Goal: Information Seeking & Learning: Learn about a topic

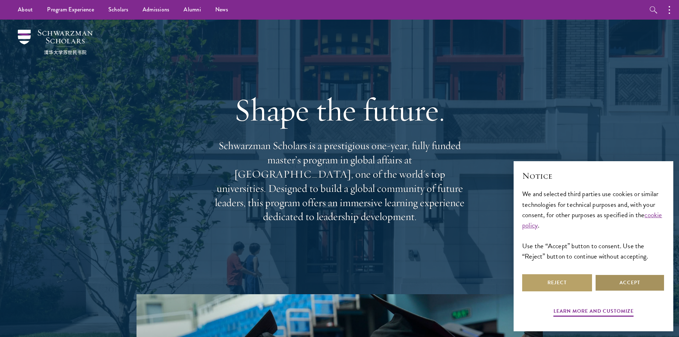
click at [638, 281] on button "Accept" at bounding box center [629, 282] width 70 height 17
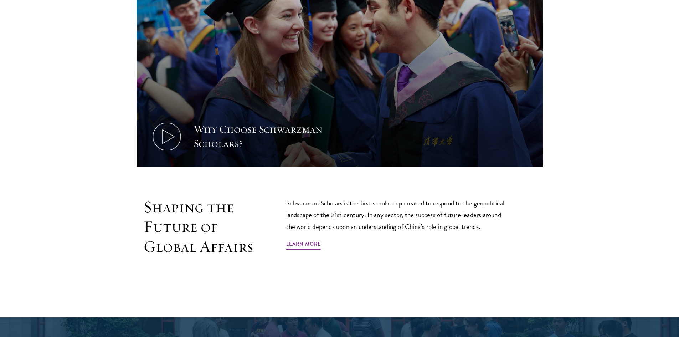
scroll to position [356, 0]
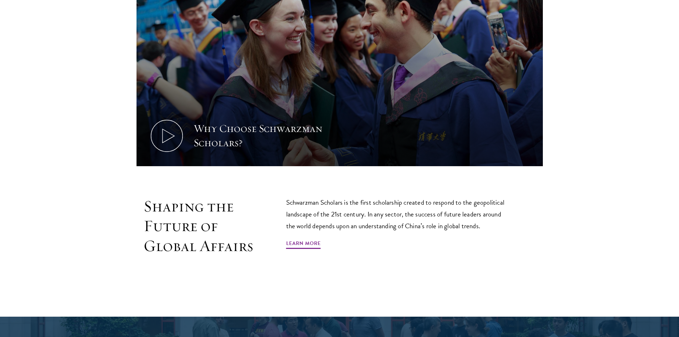
click at [579, 147] on div "Why Choose Schwarzman Scholars?" at bounding box center [339, 53] width 513 height 230
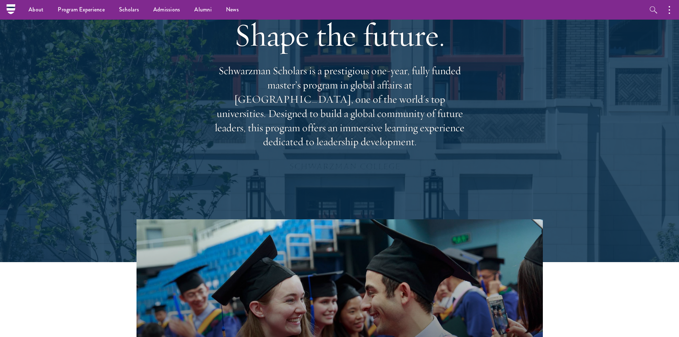
scroll to position [71, 0]
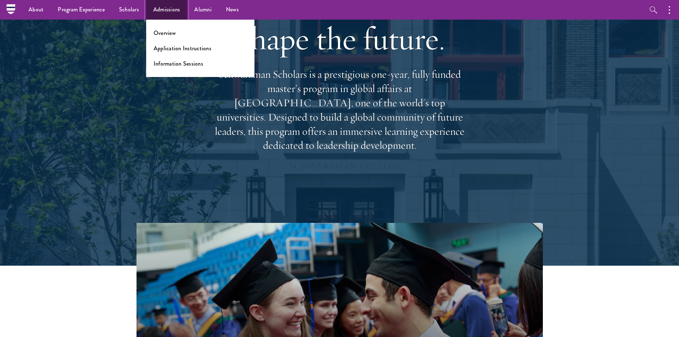
click at [164, 9] on link "Admissions" at bounding box center [166, 10] width 41 height 20
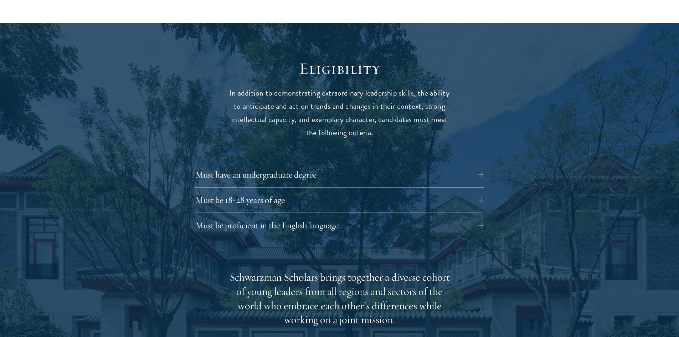
scroll to position [926, 0]
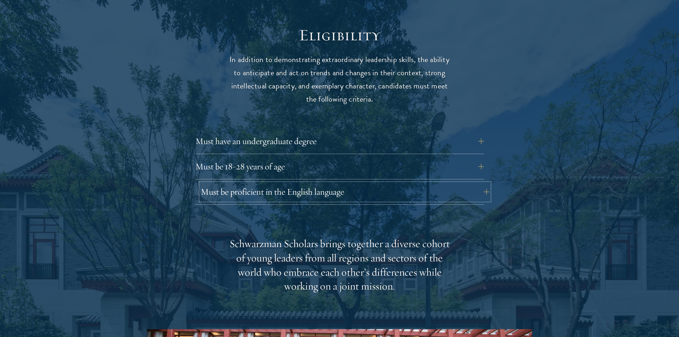
click at [300, 183] on button "Must be proficient in the English language" at bounding box center [345, 191] width 289 height 17
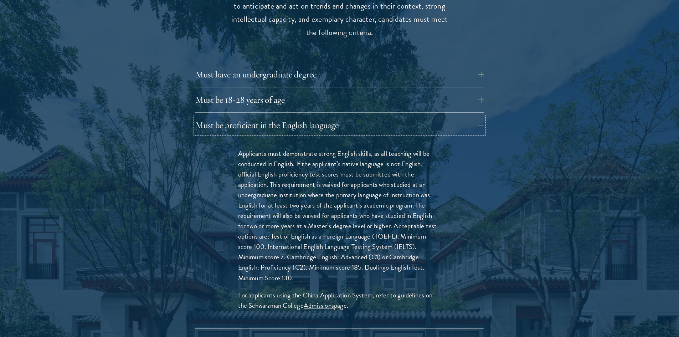
scroll to position [997, 0]
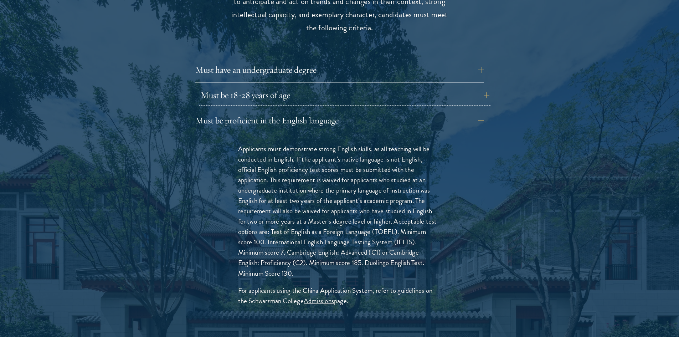
click at [289, 87] on button "Must be 18-28 years of age" at bounding box center [345, 95] width 289 height 17
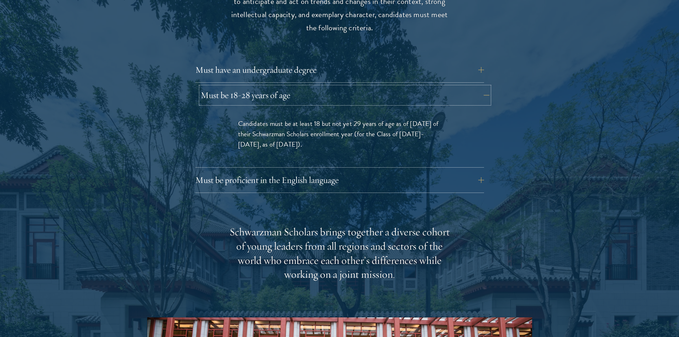
click at [290, 87] on button "Must be 18-28 years of age" at bounding box center [345, 95] width 289 height 17
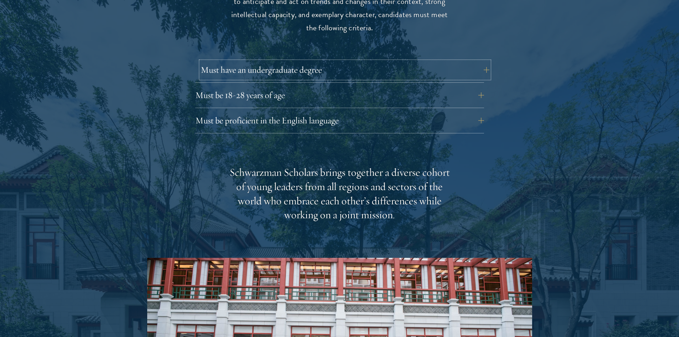
click at [289, 61] on button "Must have an undergraduate degree" at bounding box center [345, 69] width 289 height 17
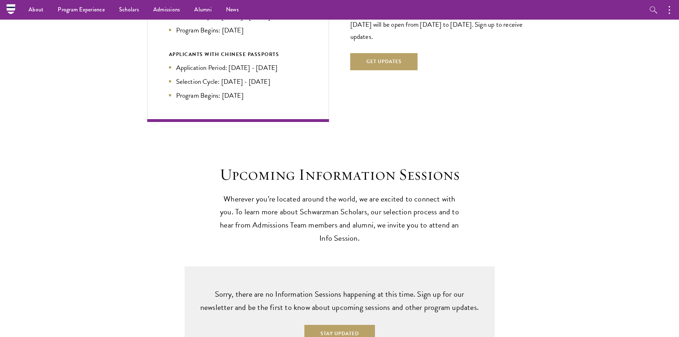
scroll to position [1674, 0]
